Goal: Task Accomplishment & Management: Manage account settings

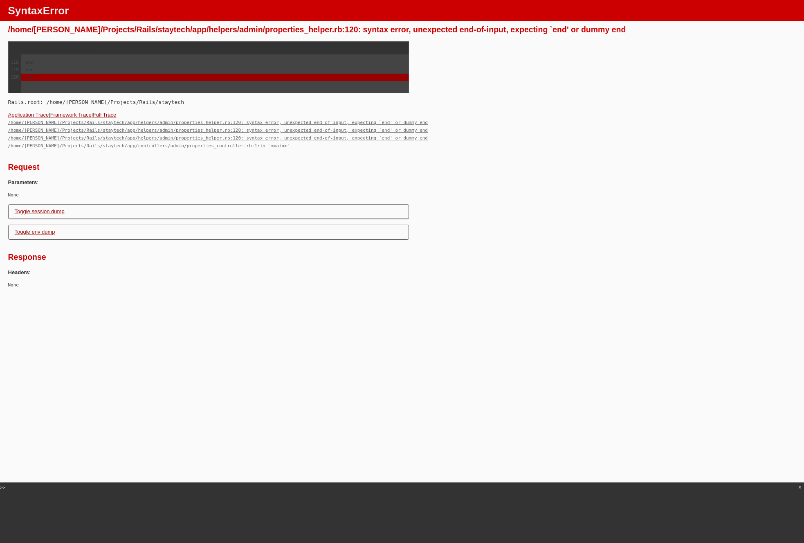
click at [404, 293] on html "SyntaxError /home/andy/Projects/Rails/staytech/app/helpers/admin/properties_hel…" at bounding box center [402, 146] width 804 height 293
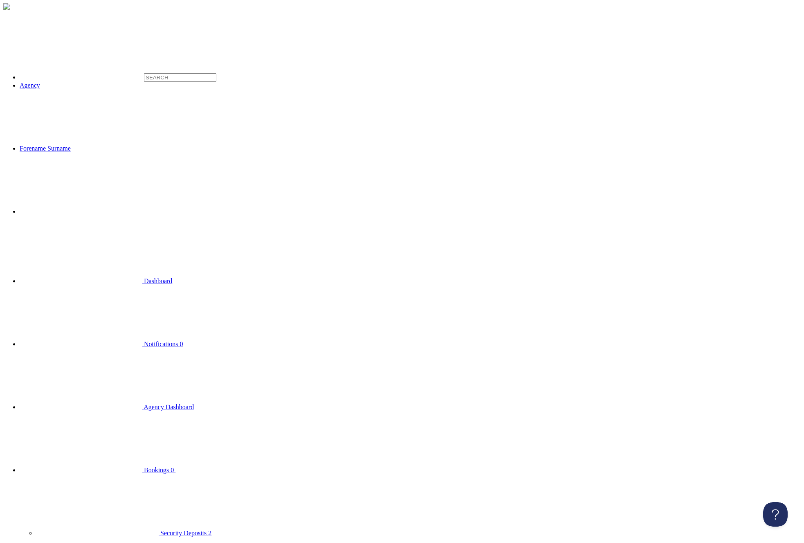
select select
click option "All" at bounding box center [0, 0] width 0 height 0
drag, startPoint x: 88, startPoint y: 215, endPoint x: 66, endPoint y: 179, distance: 42.8
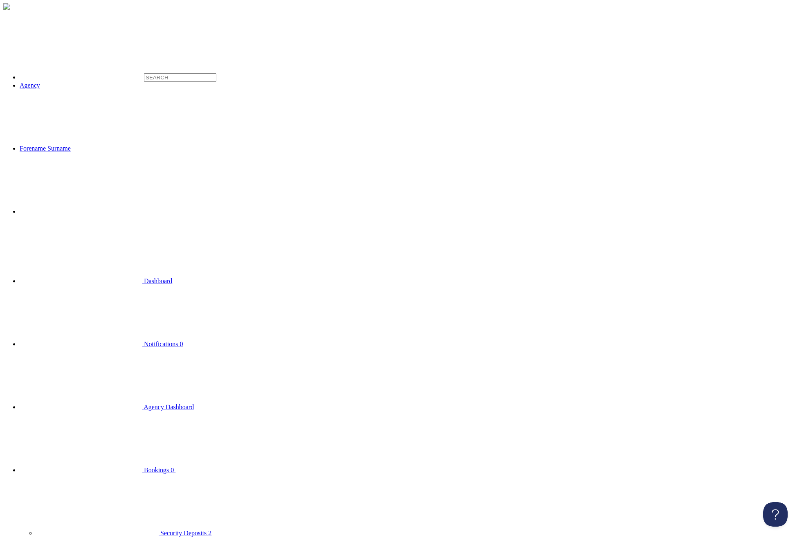
select select "true"
click option "Visible" at bounding box center [0, 0] width 0 height 0
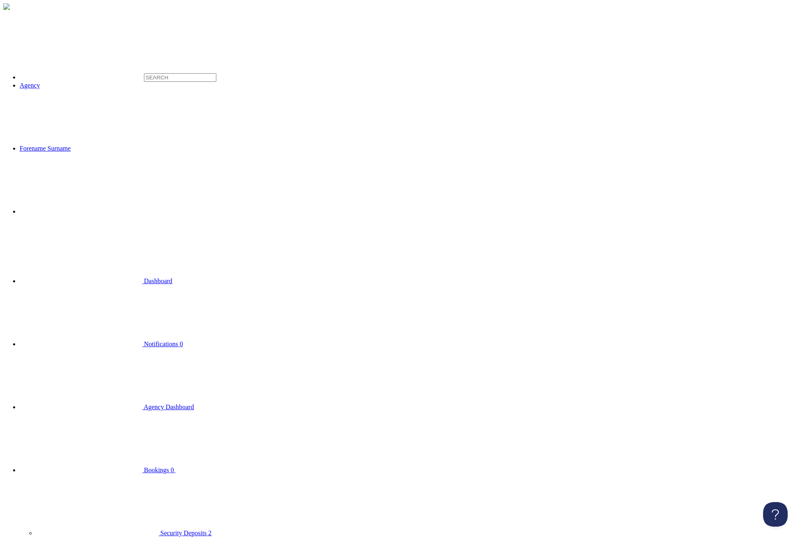
select select
click option "All" at bounding box center [0, 0] width 0 height 0
select select "true"
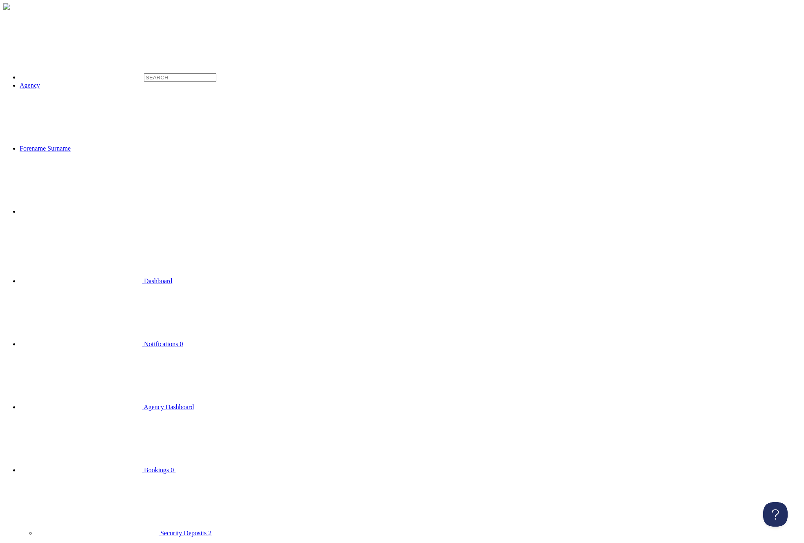
click option "Visible" at bounding box center [0, 0] width 0 height 0
select select
click option "All" at bounding box center [0, 0] width 0 height 0
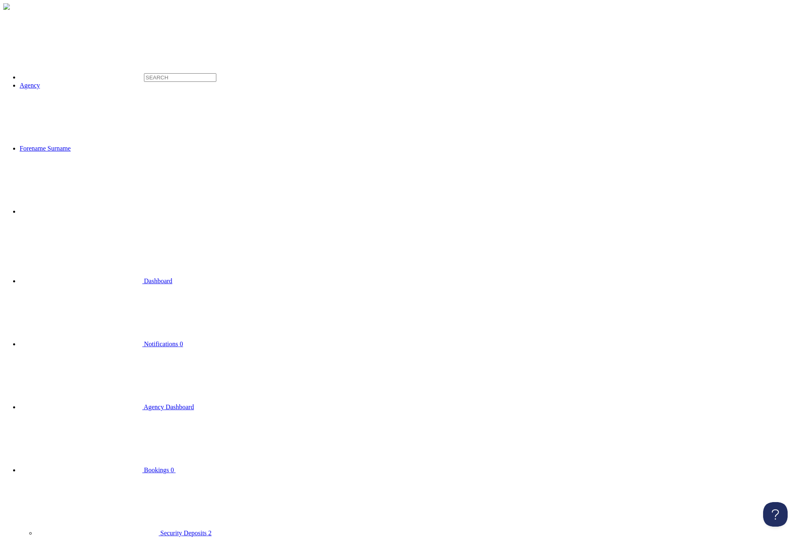
select select "true"
click option "Visible" at bounding box center [0, 0] width 0 height 0
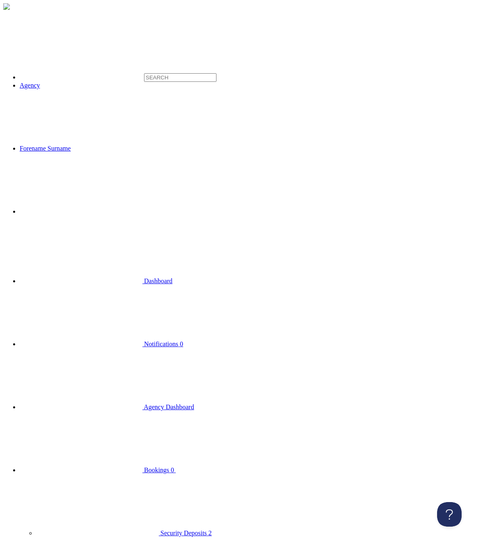
select select
click option "All" at bounding box center [0, 0] width 0 height 0
select select "true"
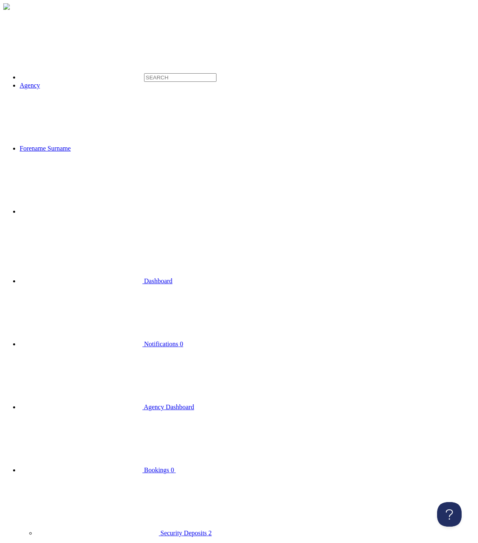
click option "Visible" at bounding box center [0, 0] width 0 height 0
select select
click option "All" at bounding box center [0, 0] width 0 height 0
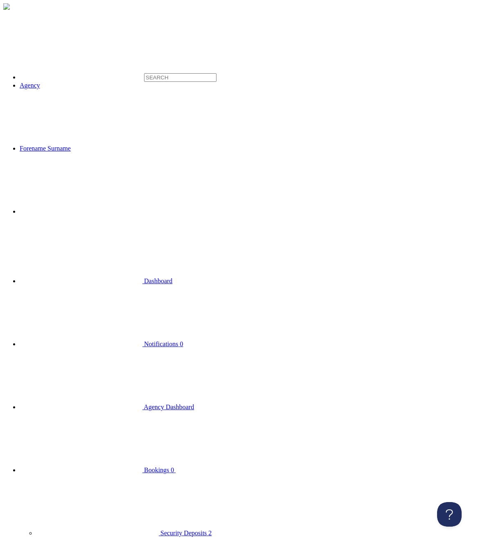
select select "true"
click option "Visible" at bounding box center [0, 0] width 0 height 0
select select
click option "All" at bounding box center [0, 0] width 0 height 0
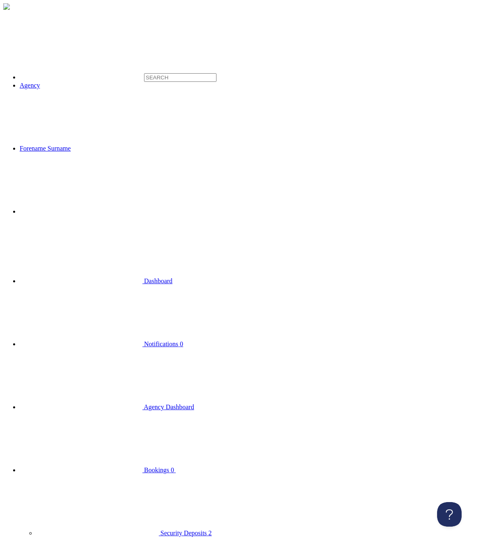
select select "true"
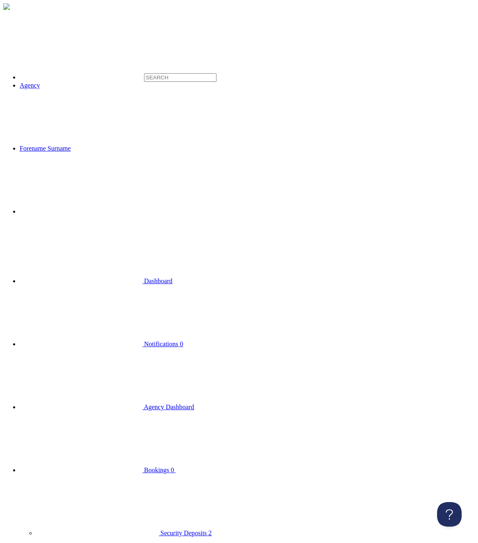
click option "Visible" at bounding box center [0, 0] width 0 height 0
click at [144, 466] on span "Bookings" at bounding box center [156, 469] width 25 height 7
